Goal: Information Seeking & Learning: Learn about a topic

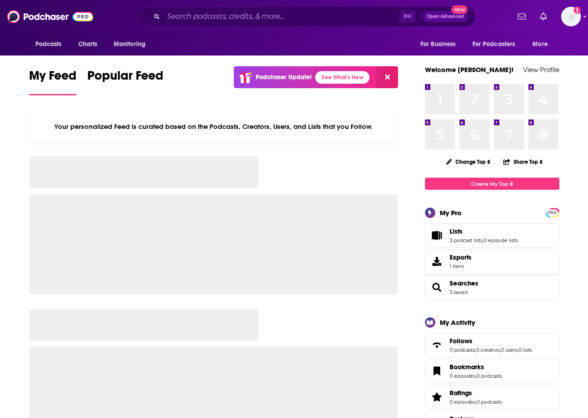
click at [204, 37] on div "Podcasts Charts Monitoring For Business For Podcasters More" at bounding box center [294, 44] width 573 height 22
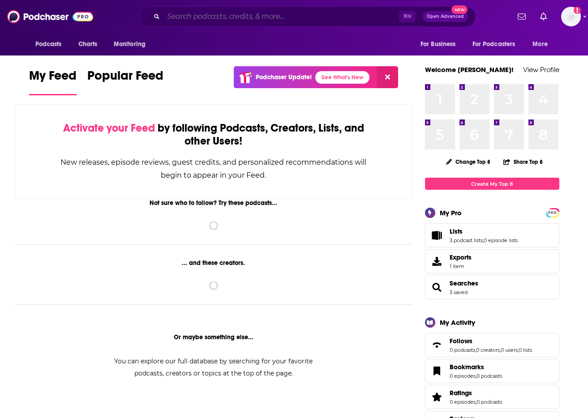
click at [183, 17] on input "Search podcasts, credits, & more..." at bounding box center [281, 16] width 236 height 14
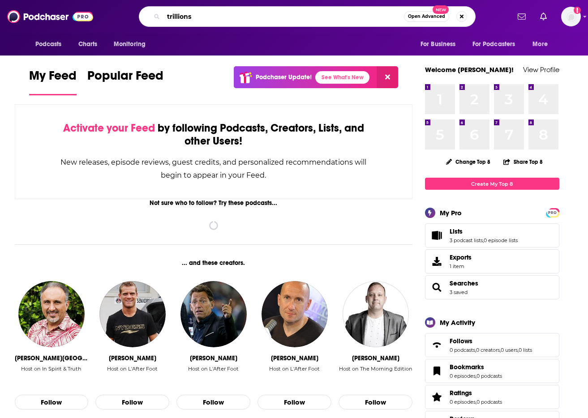
type input "trillions"
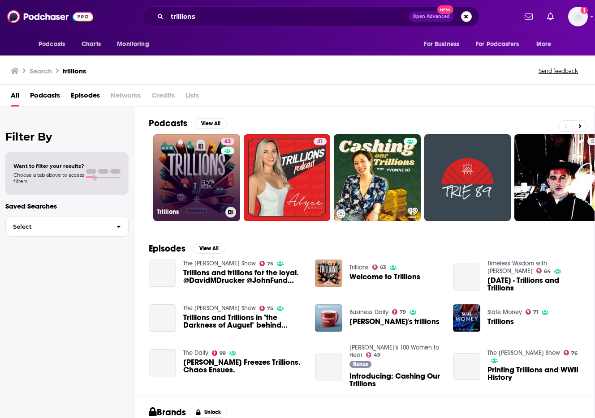
click at [185, 179] on link "63 Trillions" at bounding box center [196, 177] width 87 height 87
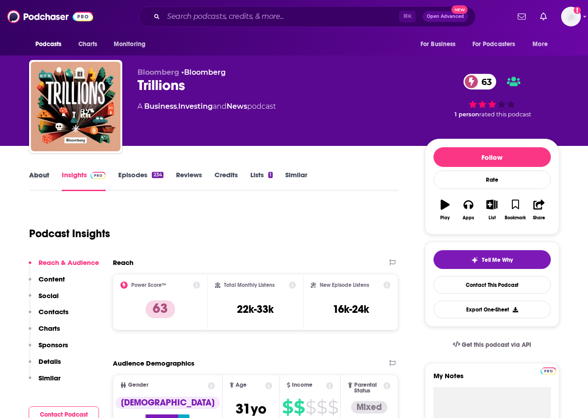
click at [50, 179] on div "About" at bounding box center [45, 181] width 33 height 21
click at [44, 177] on link "About" at bounding box center [39, 181] width 20 height 21
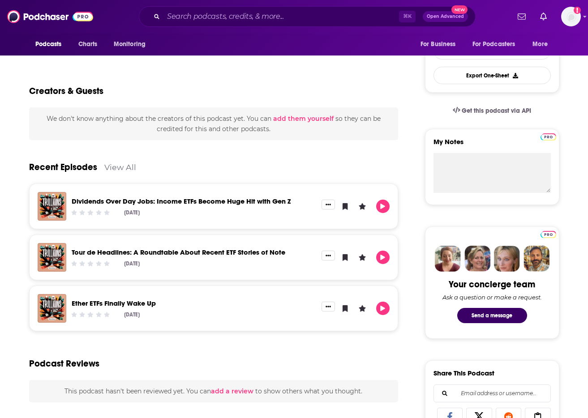
scroll to position [36, 0]
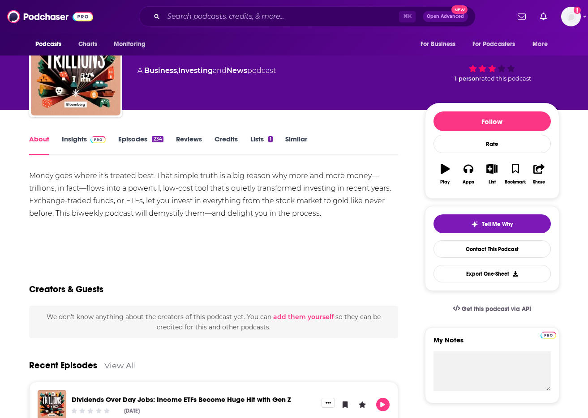
click at [70, 143] on link "Insights" at bounding box center [84, 145] width 44 height 21
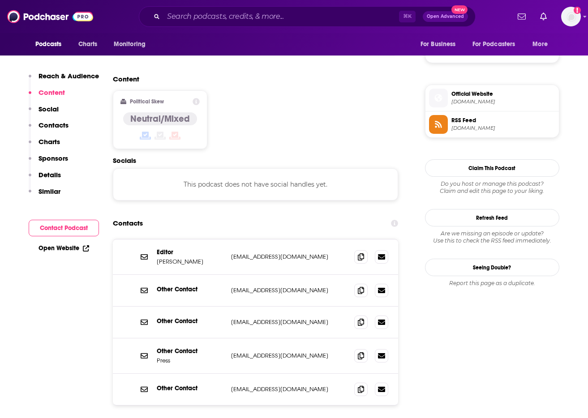
scroll to position [798, 0]
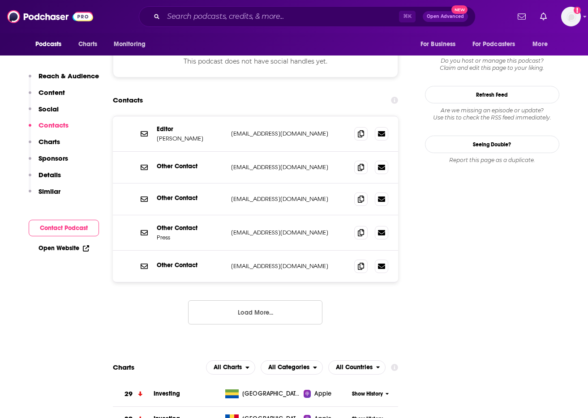
click at [278, 300] on button "Load More..." at bounding box center [255, 312] width 134 height 24
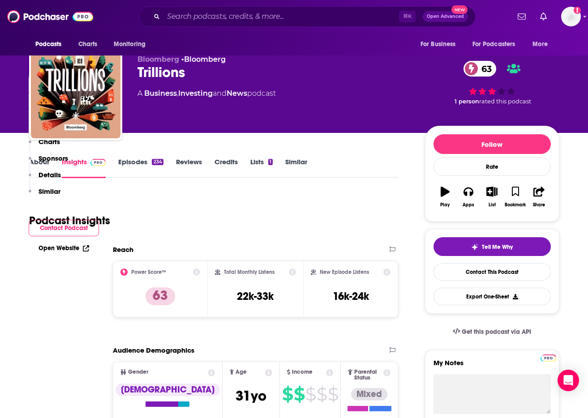
scroll to position [0, 0]
